Goal: Register for event/course

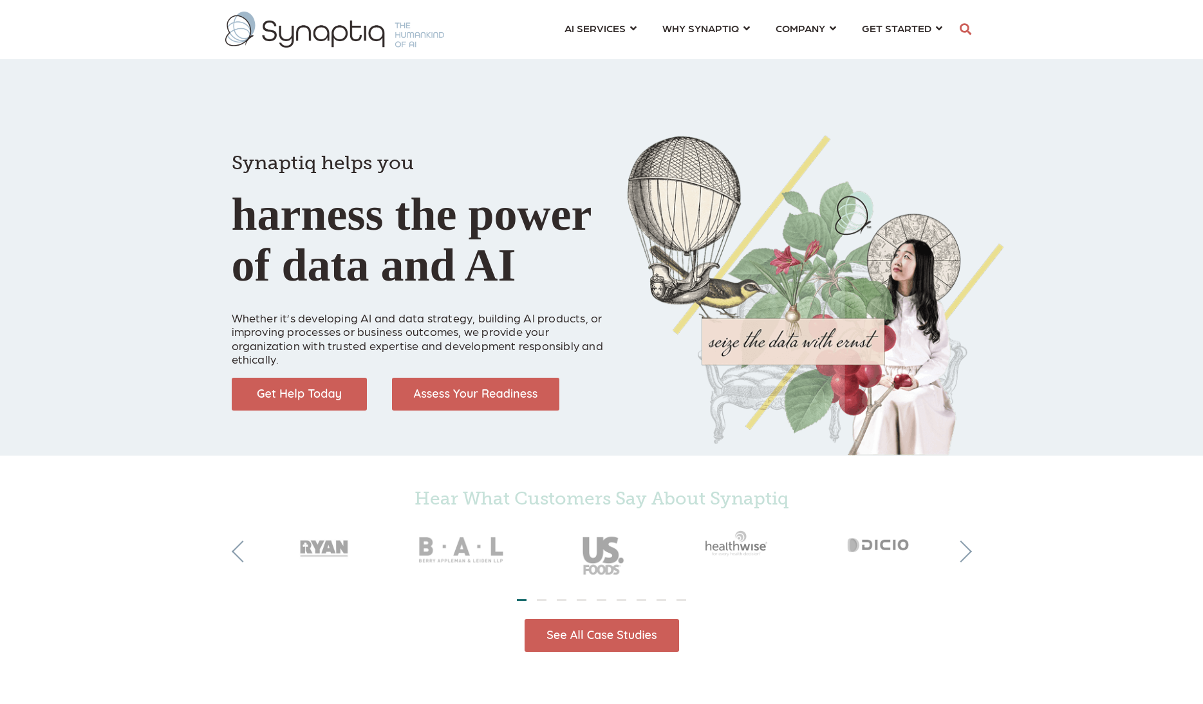
scroll to position [0, 6]
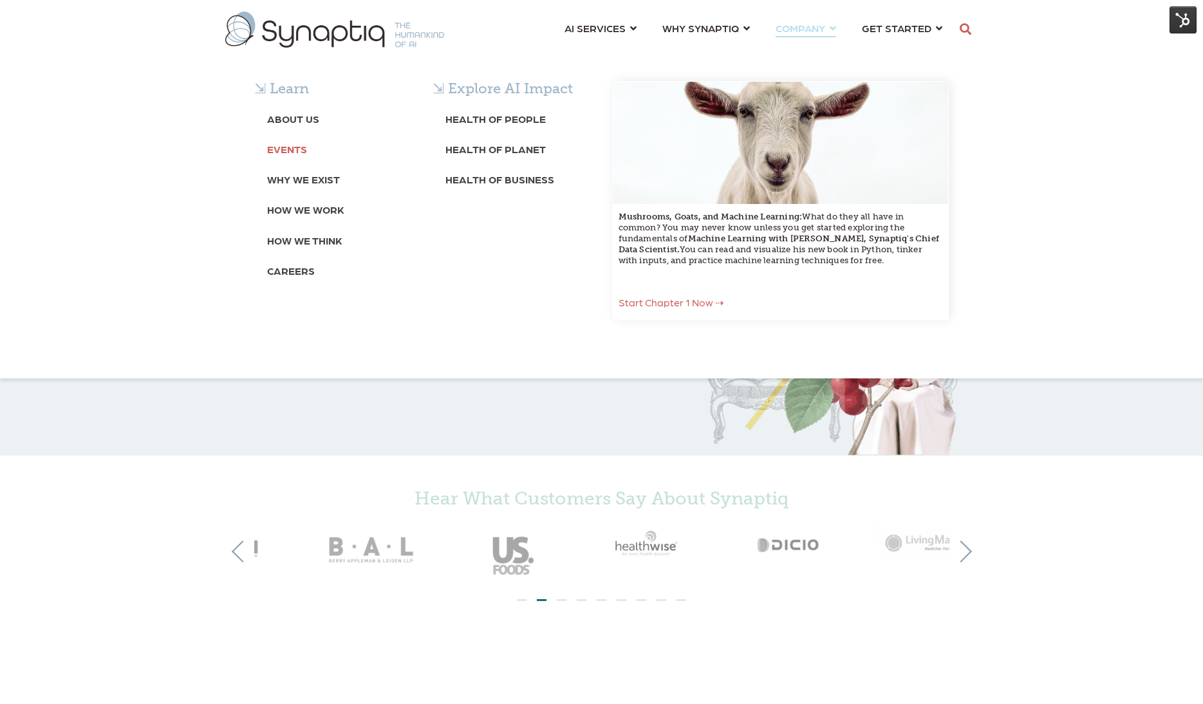
click at [292, 146] on b "Events" at bounding box center [287, 149] width 40 height 12
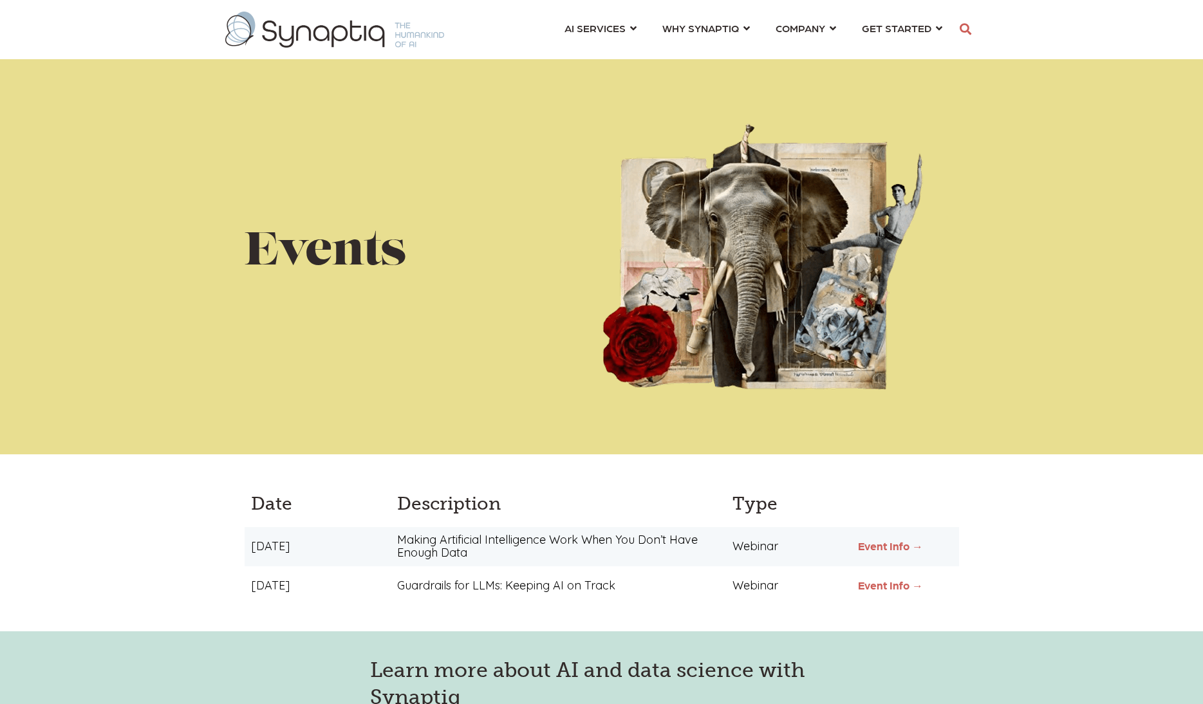
scroll to position [0, 6]
click at [889, 548] on link "Event Info →" at bounding box center [890, 545] width 65 height 13
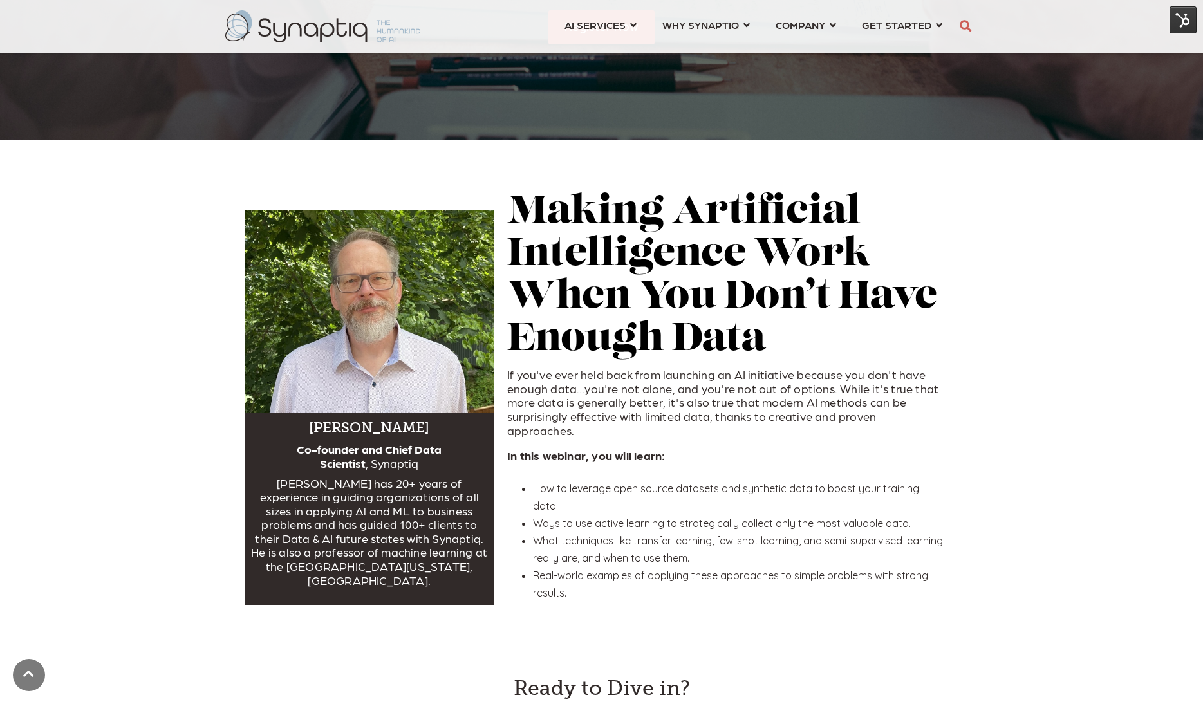
scroll to position [382, 0]
